Goal: Task Accomplishment & Management: Manage account settings

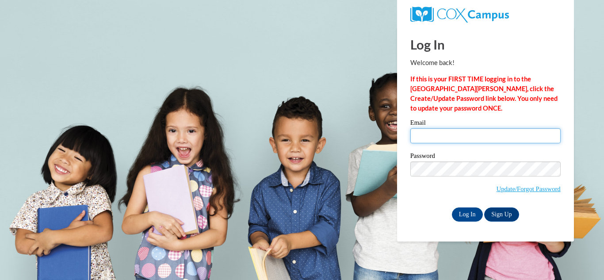
click at [428, 139] on input "Email" at bounding box center [485, 135] width 150 height 15
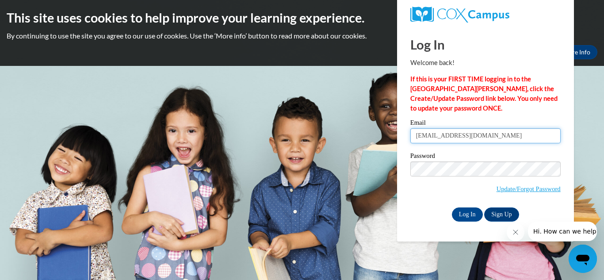
type input "jsmit363@wildcat.fvsu.edu"
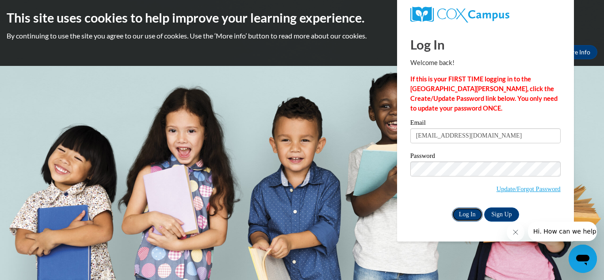
click at [461, 211] on input "Log In" at bounding box center [467, 214] width 31 height 14
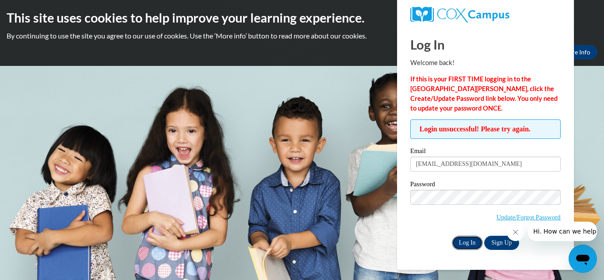
click at [462, 239] on input "Log In" at bounding box center [467, 243] width 31 height 14
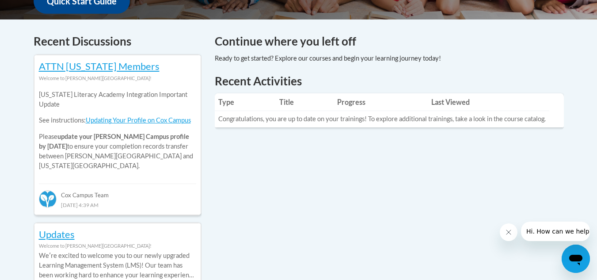
scroll to position [371, 0]
